Goal: Information Seeking & Learning: Learn about a topic

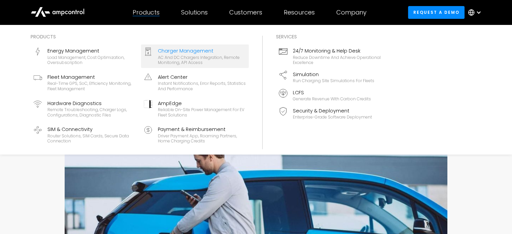
click at [185, 54] on div "Charger Management" at bounding box center [202, 50] width 88 height 7
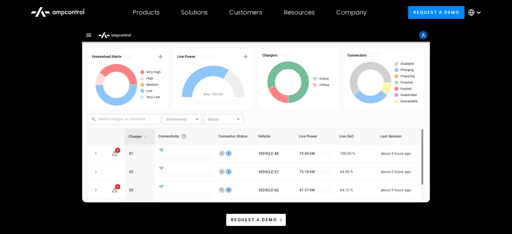
scroll to position [67, 0]
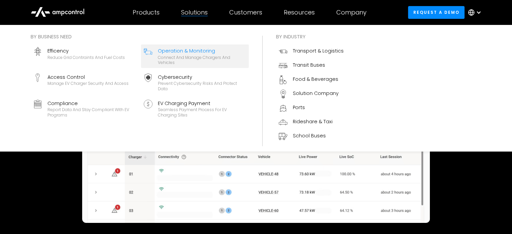
click at [188, 56] on div "Connect and manage chargers and vehicles" at bounding box center [202, 60] width 88 height 10
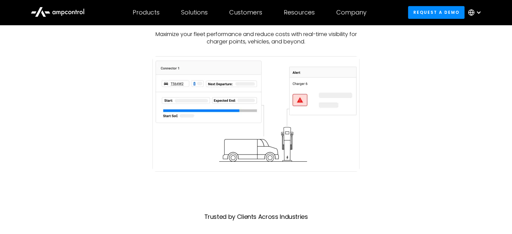
scroll to position [202, 0]
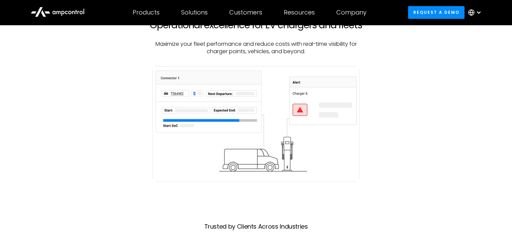
click at [227, 121] on img at bounding box center [255, 123] width 207 height 115
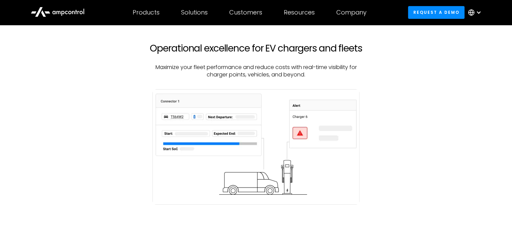
scroll to position [168, 0]
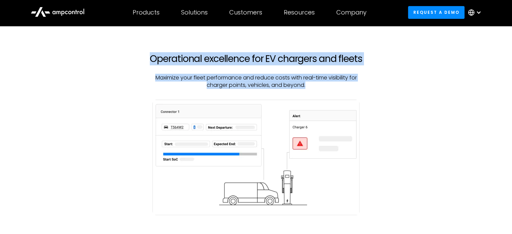
drag, startPoint x: 158, startPoint y: 63, endPoint x: 309, endPoint y: 89, distance: 153.4
click at [309, 89] on div "Operational excellence for EV chargers and fleets Maximize your fleet performan…" at bounding box center [256, 76] width 232 height 46
copy div "Operational excellence for EV chargers and fleets Maximize your fleet performan…"
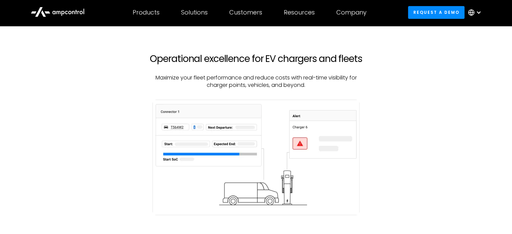
click at [394, 117] on div at bounding box center [256, 164] width 464 height 129
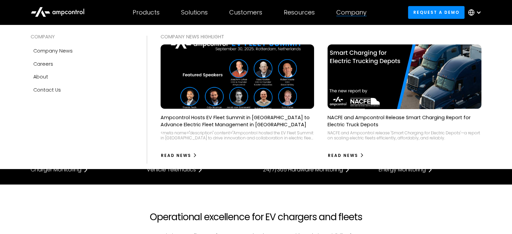
scroll to position [0, 0]
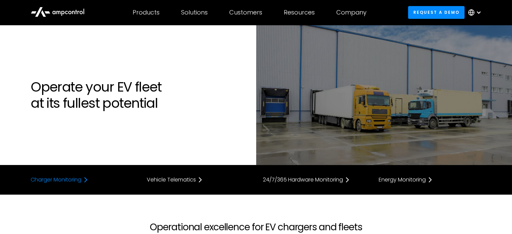
click at [69, 180] on div "Charger Monitoring" at bounding box center [56, 179] width 51 height 5
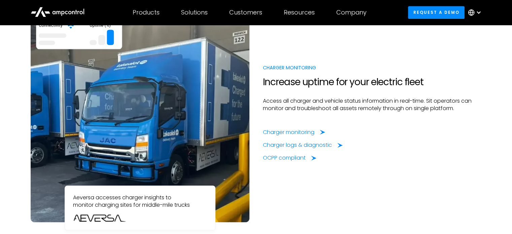
scroll to position [541, 0]
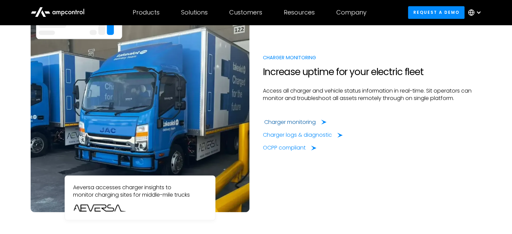
click at [306, 123] on div "Charger monitoring" at bounding box center [289, 121] width 51 height 7
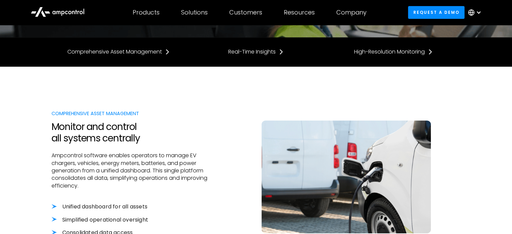
scroll to position [135, 0]
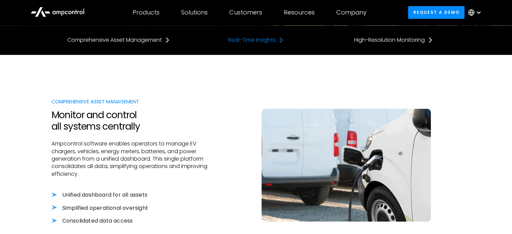
click at [248, 42] on div "Real-Time Insights" at bounding box center [251, 39] width 47 height 7
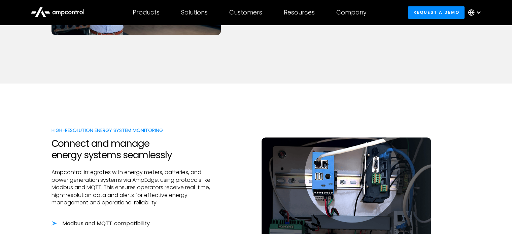
scroll to position [643, 0]
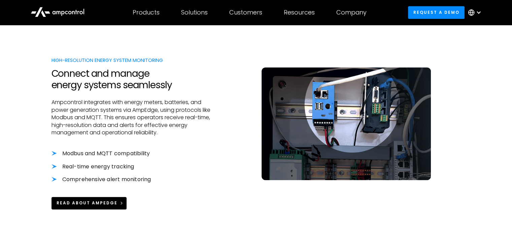
click at [102, 202] on div "Read about AmpEdge" at bounding box center [87, 203] width 61 height 6
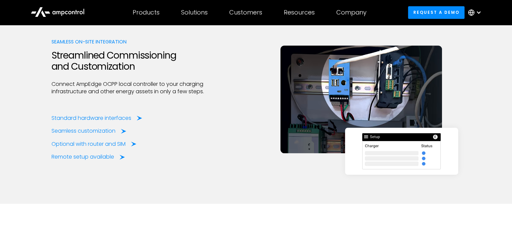
scroll to position [841, 0]
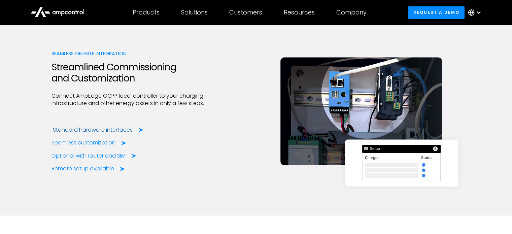
click at [114, 129] on div "Standard hardware interfaces" at bounding box center [93, 129] width 80 height 7
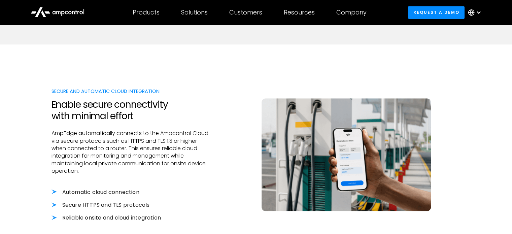
scroll to position [639, 0]
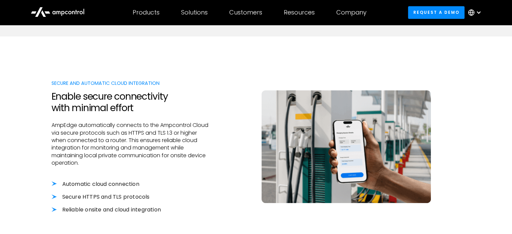
click at [477, 13] on div at bounding box center [478, 12] width 5 height 5
